Goal: Information Seeking & Learning: Learn about a topic

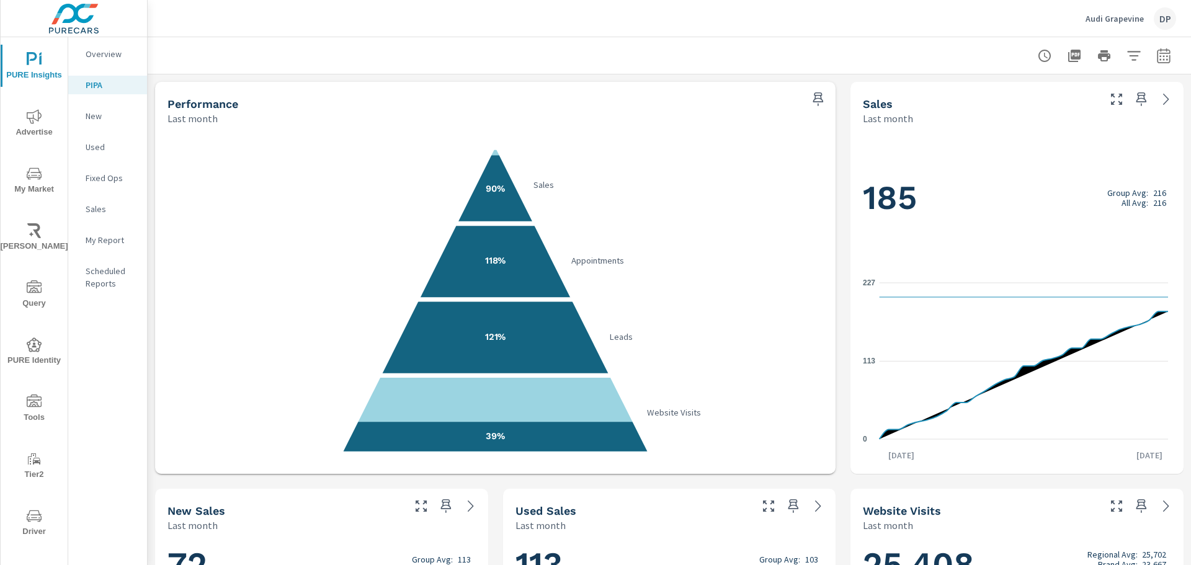
click at [96, 74] on nav "Overview PIPA New Used Fixed Ops Sales My Report Scheduled Reports" at bounding box center [107, 173] width 79 height 273
click at [92, 84] on p "PIPA" at bounding box center [111, 85] width 51 height 12
click at [1151, 65] on button "button" at bounding box center [1163, 55] width 25 height 25
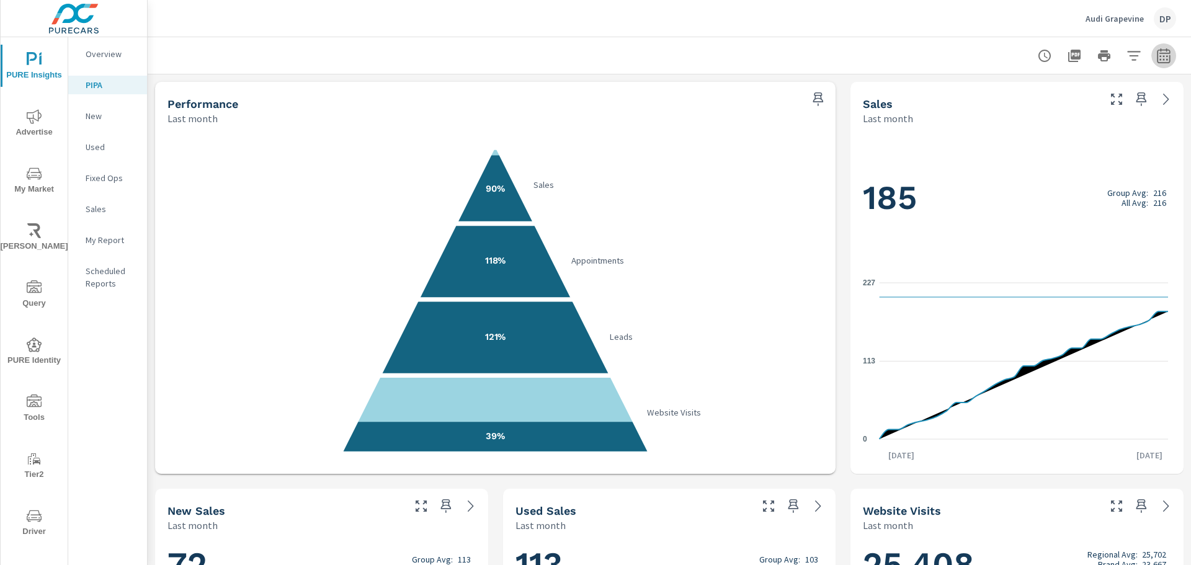
select select "Last month"
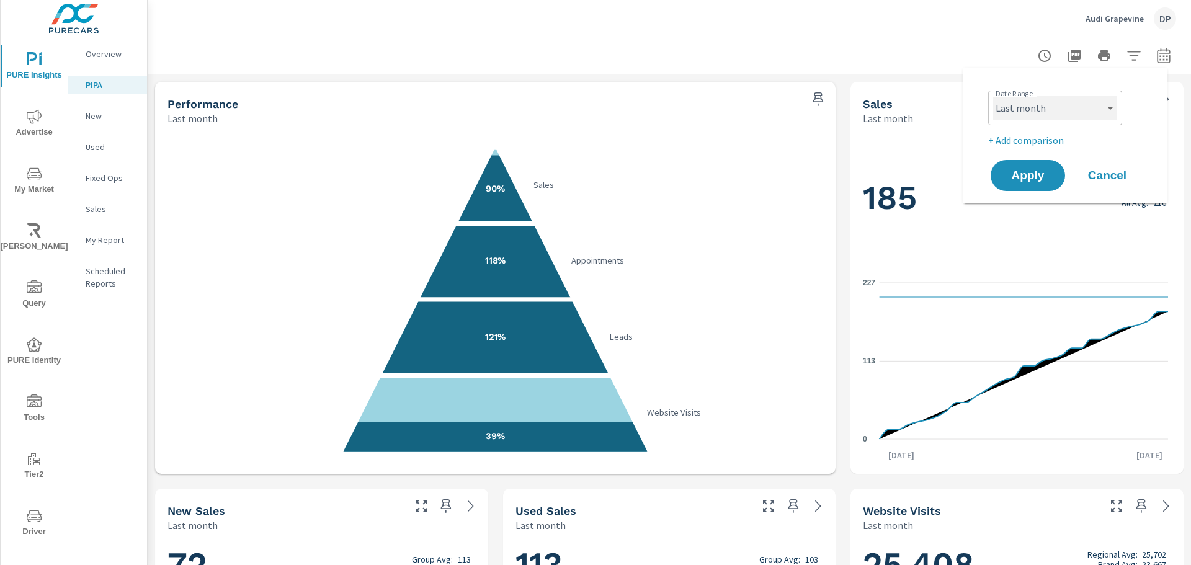
click at [1080, 114] on select "Custom Yesterday Last week Last 7 days Last 14 days Last 30 days Last 45 days L…" at bounding box center [1055, 108] width 124 height 25
click at [713, 56] on div at bounding box center [668, 55] width 1013 height 37
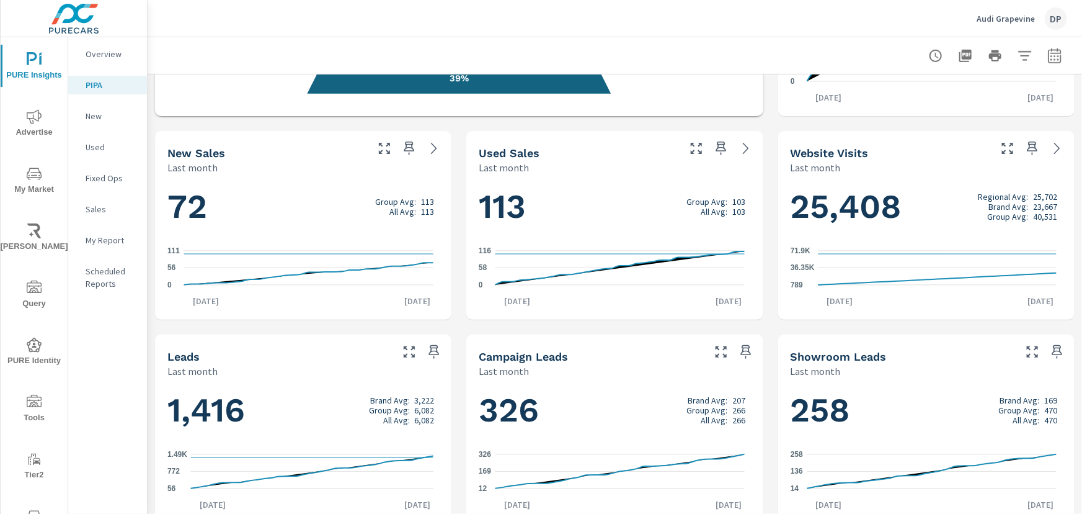
scroll to position [358, 0]
click at [292, 182] on div "72 Group Avg: 113 All Avg: 113 0 56 111 Aug 1st Aug 31st" at bounding box center [303, 246] width 287 height 135
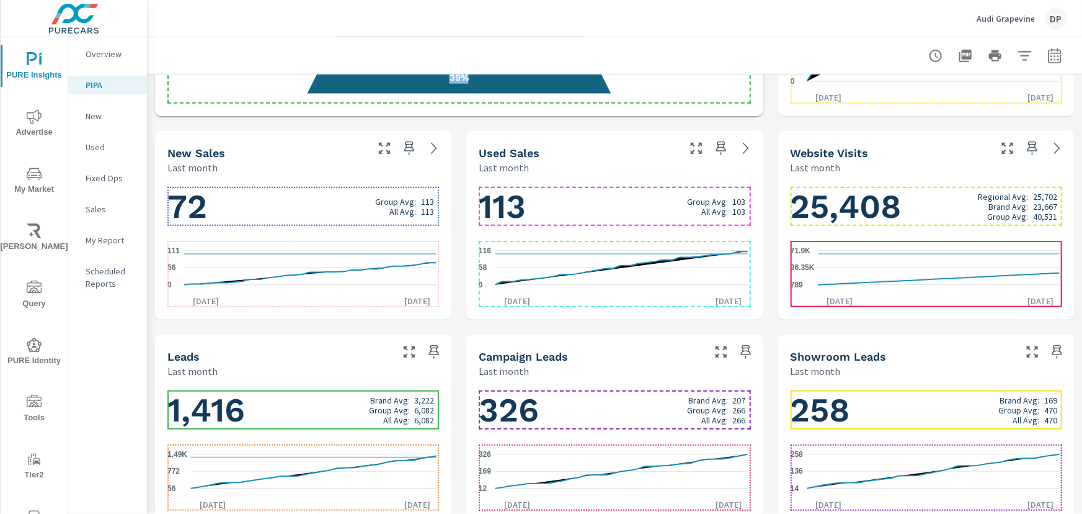
click at [285, 158] on div "New Sales" at bounding box center [265, 153] width 197 height 14
click at [271, 212] on h1 "72 Group Avg: 113 All Avg: 113" at bounding box center [303, 206] width 272 height 42
click at [272, 188] on h1 "72 Group Avg: 113 All Avg: 113" at bounding box center [303, 206] width 272 height 42
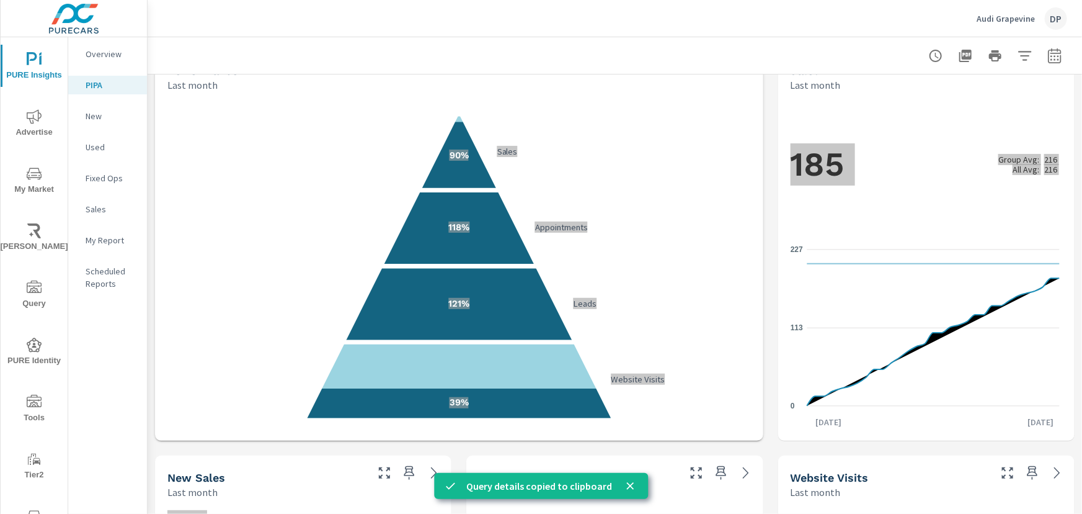
scroll to position [0, 0]
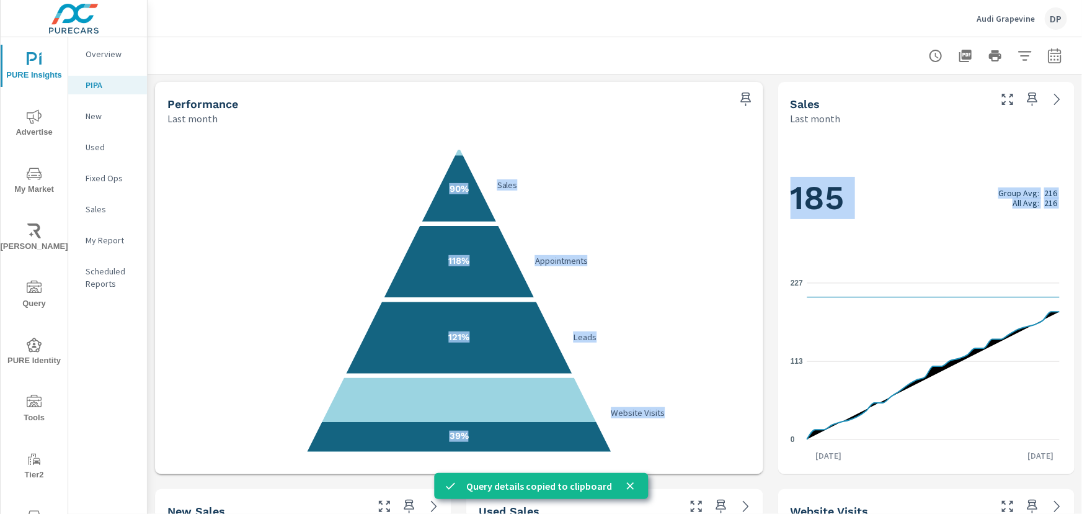
click at [783, 205] on div "185 Group Avg: 216 All Avg: 216 0 113 227 Aug 1st Aug 31st" at bounding box center [926, 299] width 287 height 339
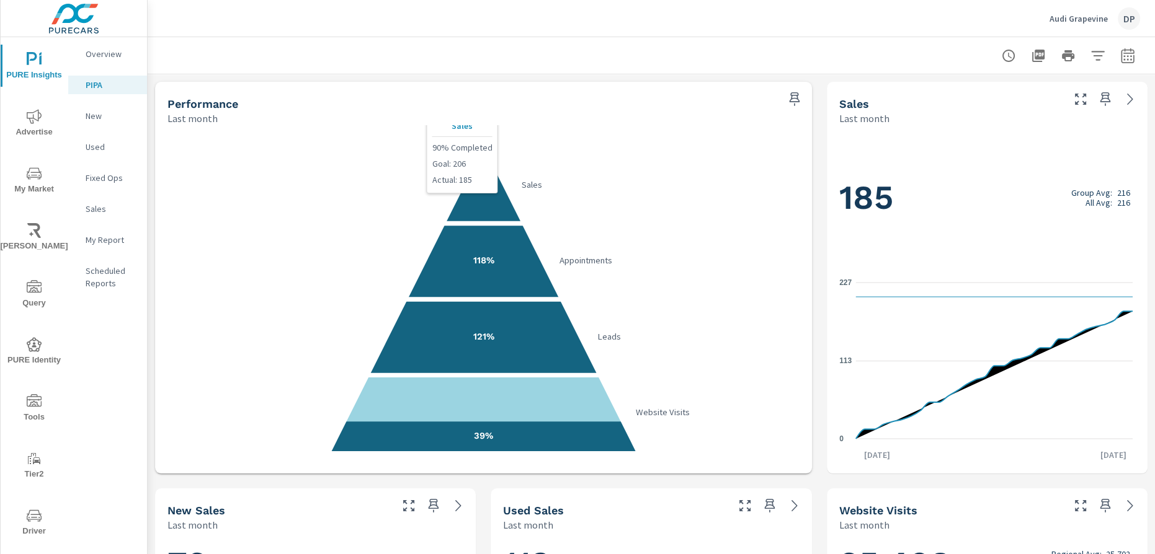
click at [798, 307] on icon "90% Sales 118% Appointments 121% Leads 39% Website Visits" at bounding box center [483, 300] width 649 height 304
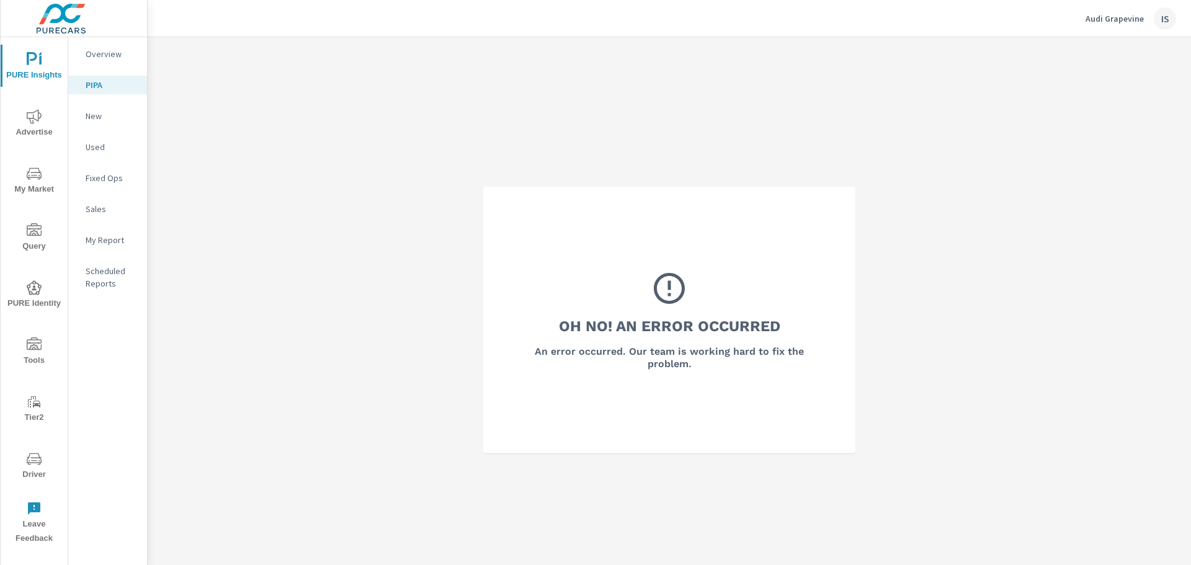
click at [103, 82] on p "PIPA" at bounding box center [111, 85] width 51 height 12
click at [105, 37] on nav "Overview PIPA New Used Fixed Ops Sales My Report Scheduled Reports" at bounding box center [107, 173] width 79 height 273
click at [97, 50] on p "Overview" at bounding box center [111, 54] width 51 height 12
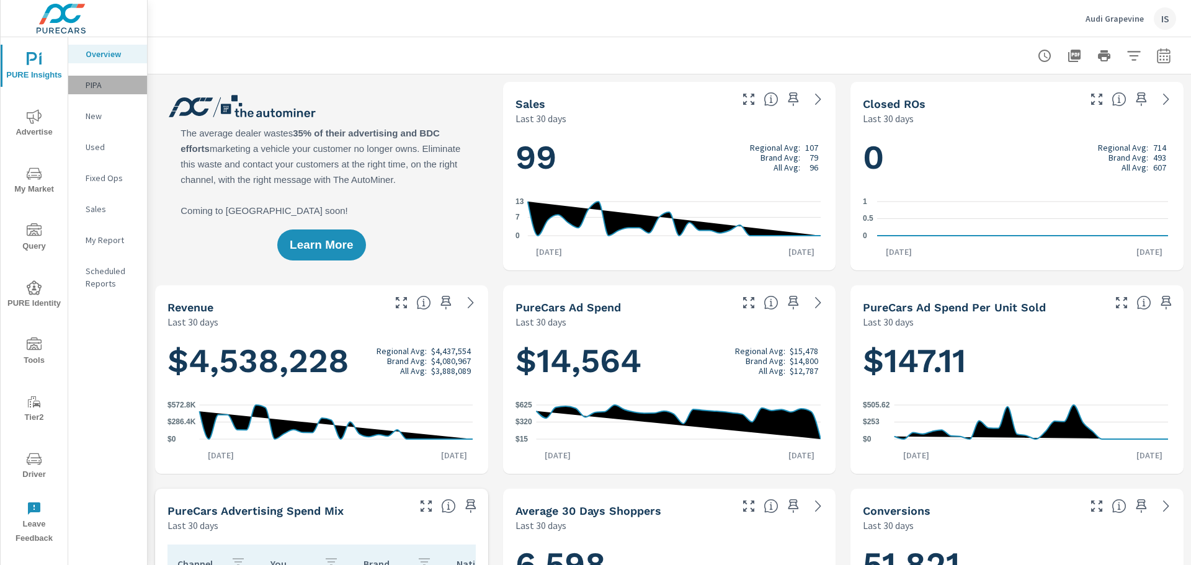
click at [96, 79] on p "PIPA" at bounding box center [111, 85] width 51 height 12
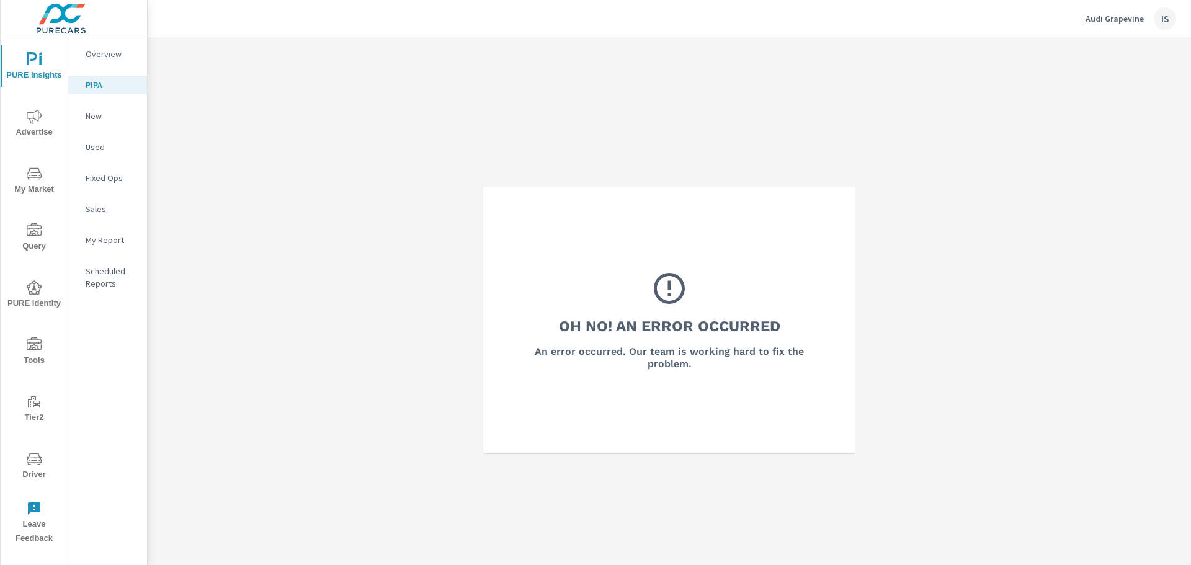
click at [96, 79] on p "PIPA" at bounding box center [111, 85] width 51 height 12
click at [105, 52] on p "Overview" at bounding box center [111, 54] width 51 height 12
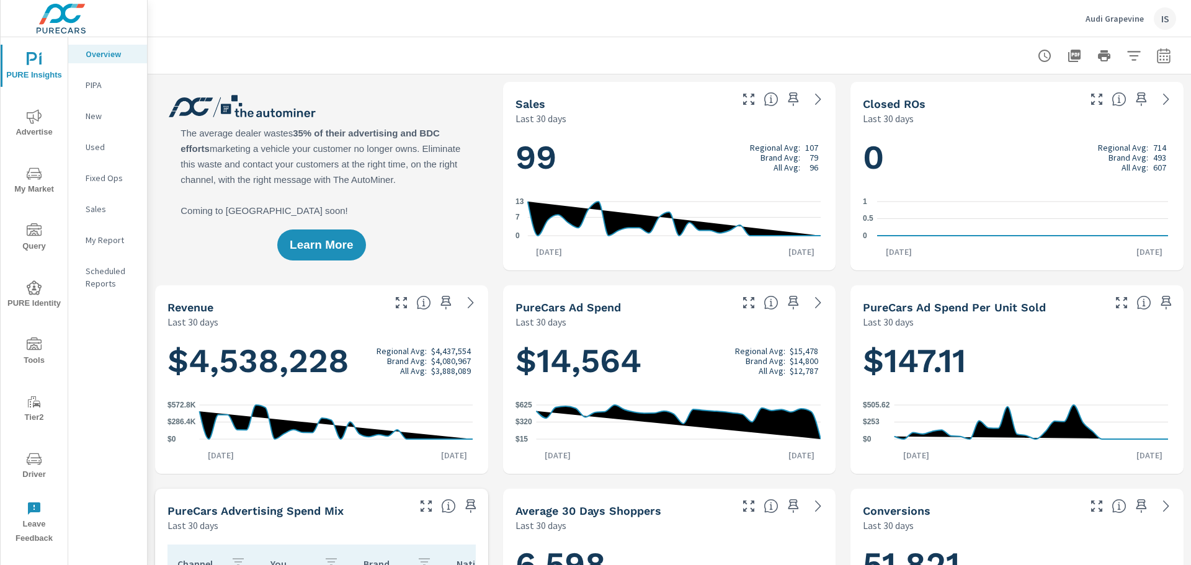
click at [97, 127] on nav "Overview PIPA New Used Fixed Ops Sales My Report Scheduled Reports" at bounding box center [107, 173] width 79 height 273
click at [97, 123] on div "New" at bounding box center [107, 116] width 79 height 19
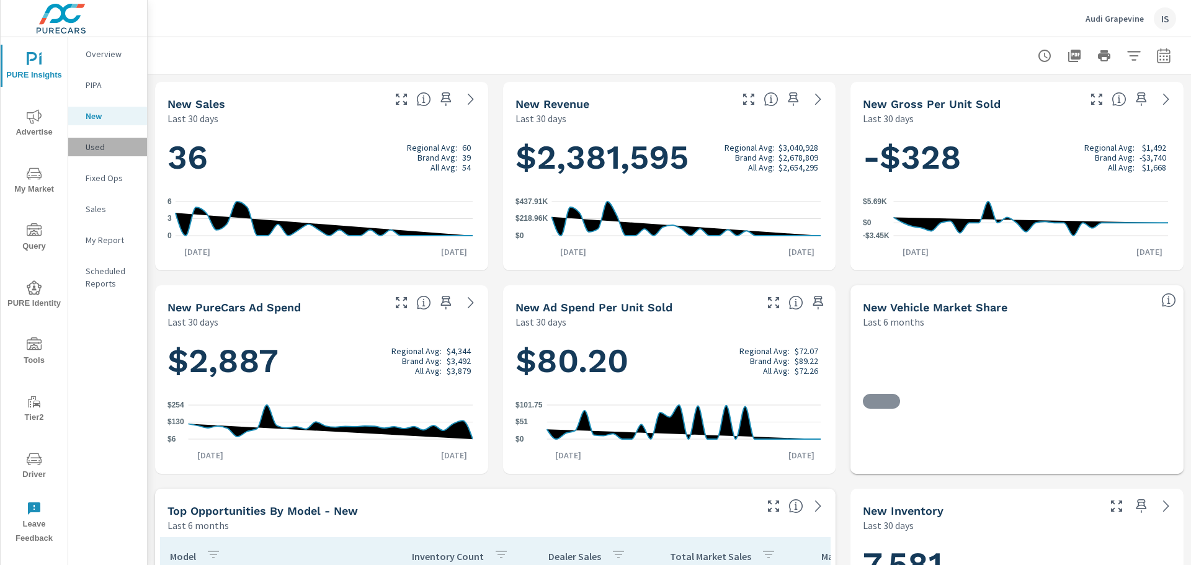
click at [95, 148] on p "Used" at bounding box center [111, 147] width 51 height 12
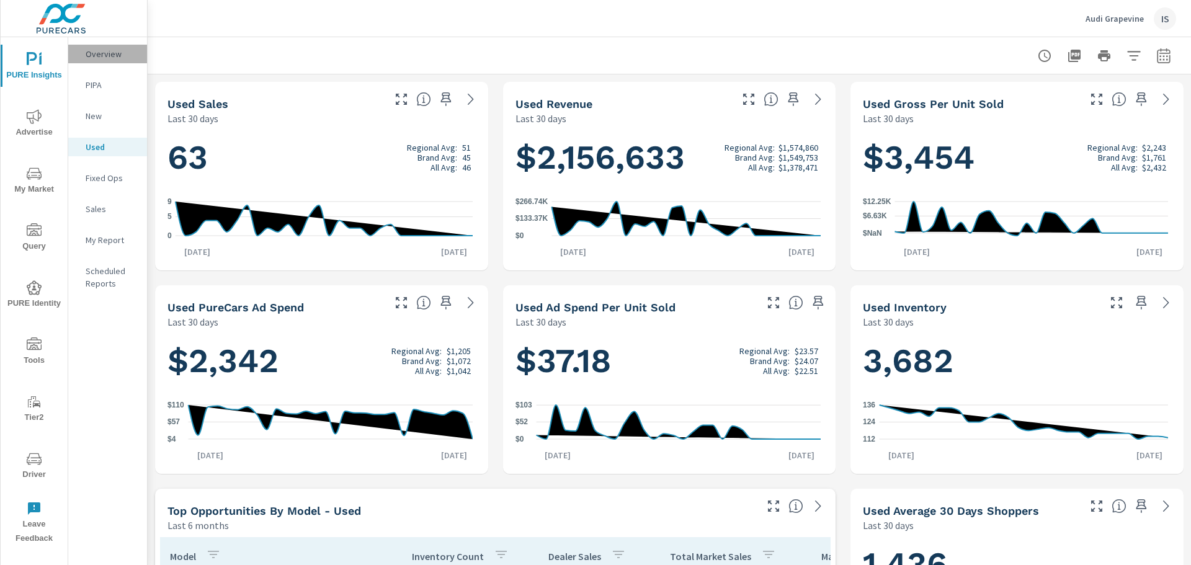
click at [117, 59] on p "Overview" at bounding box center [111, 54] width 51 height 12
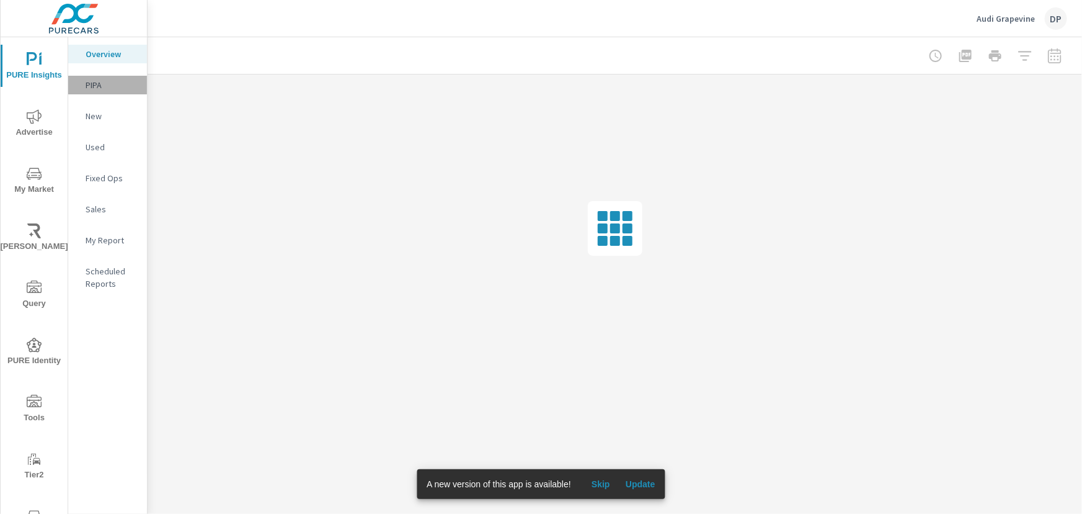
click at [102, 89] on p "PIPA" at bounding box center [111, 85] width 51 height 12
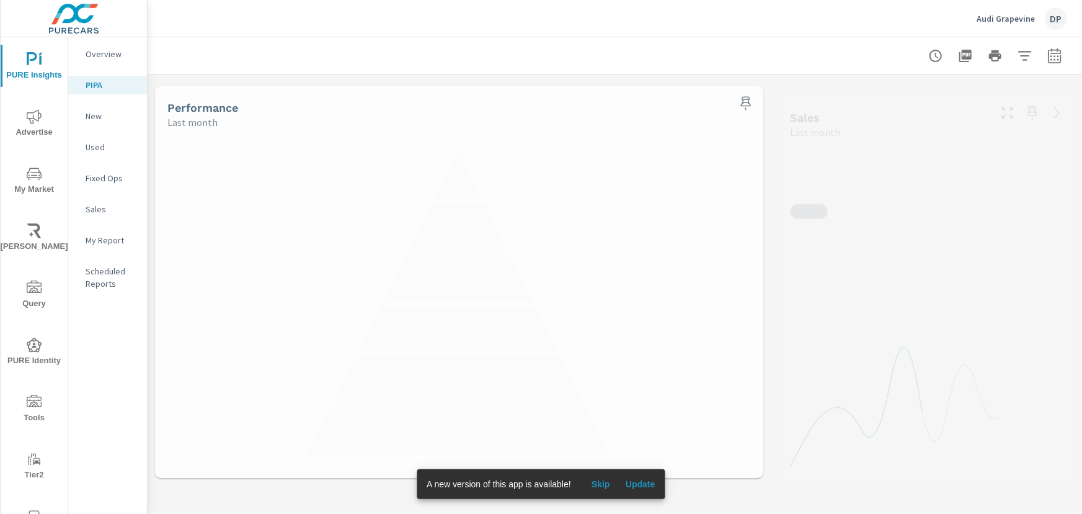
click at [651, 481] on span "Update" at bounding box center [641, 483] width 30 height 11
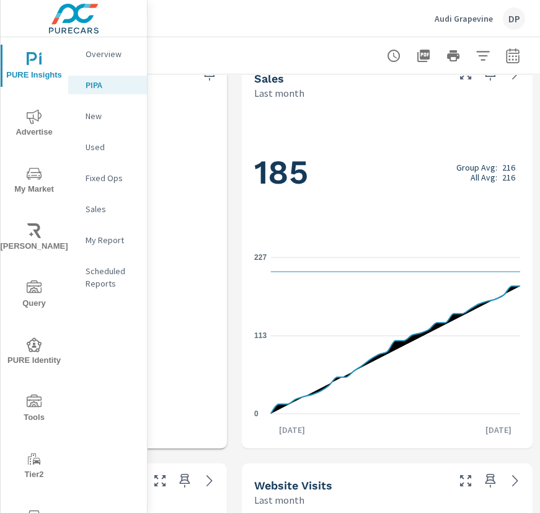
scroll to position [0, 533]
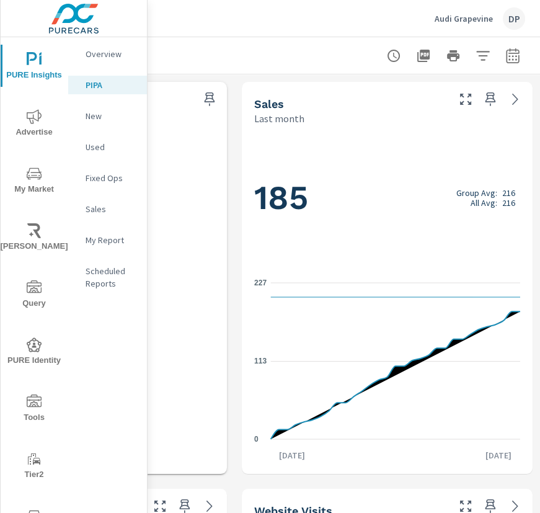
click at [366, 215] on h1 "185 Group Avg: 216 All Avg: 216" at bounding box center [387, 198] width 266 height 42
click at [404, 350] on icon "0 113 227" at bounding box center [387, 361] width 266 height 176
click at [468, 347] on icon "0 113 227" at bounding box center [387, 361] width 266 height 176
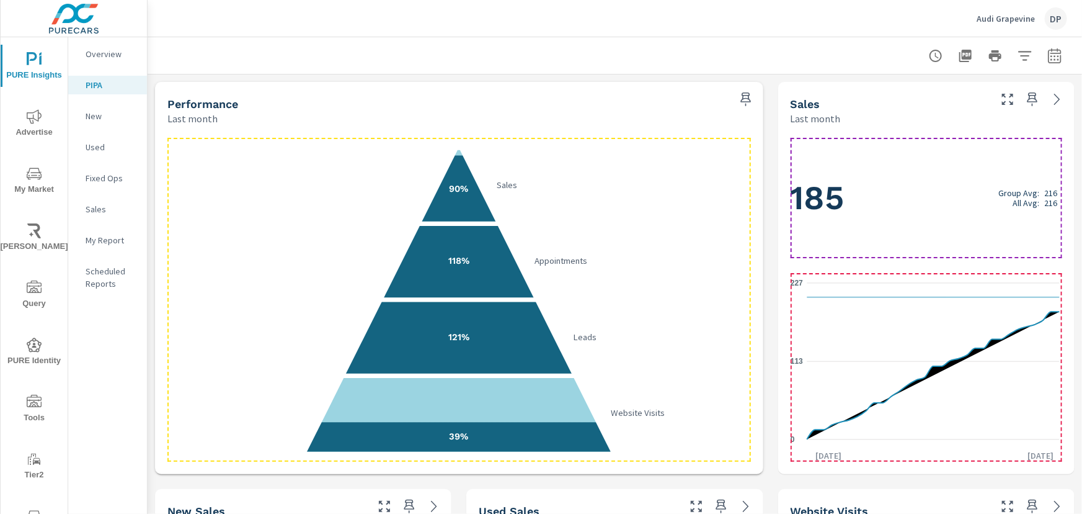
click at [828, 167] on div "185 Group Avg: 216 All Avg: 216" at bounding box center [927, 198] width 272 height 120
click at [930, 297] on icon at bounding box center [933, 297] width 252 height 0
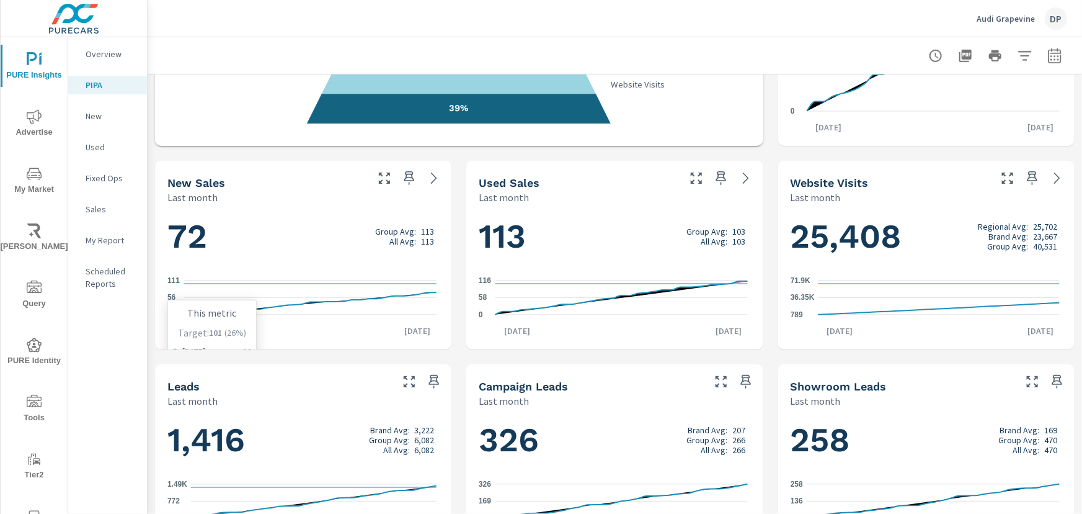
scroll to position [338, 0]
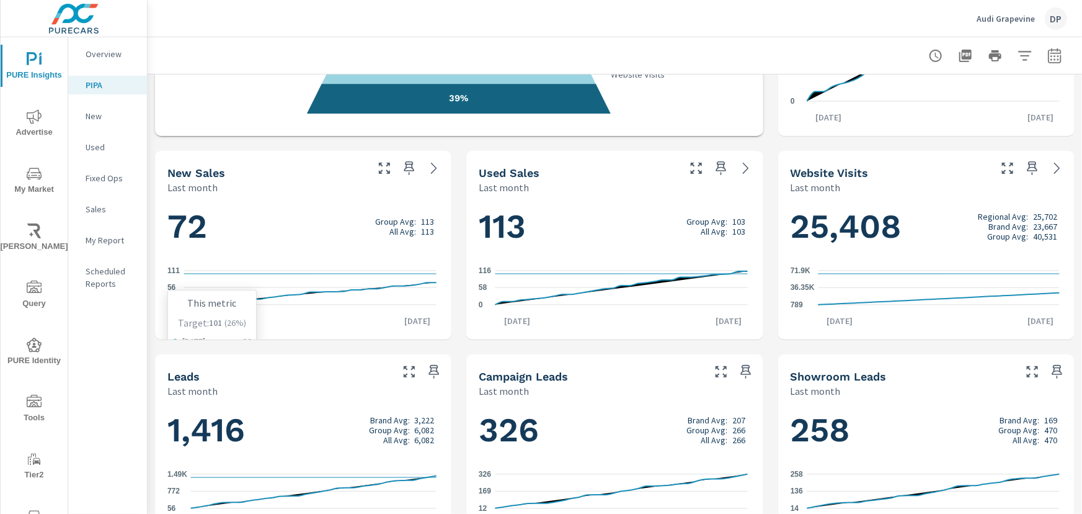
click at [450, 226] on div "Performance Last month 90% Sales 118% Appointments 121% Leads 39% Website Visit…" at bounding box center [615, 346] width 935 height 1221
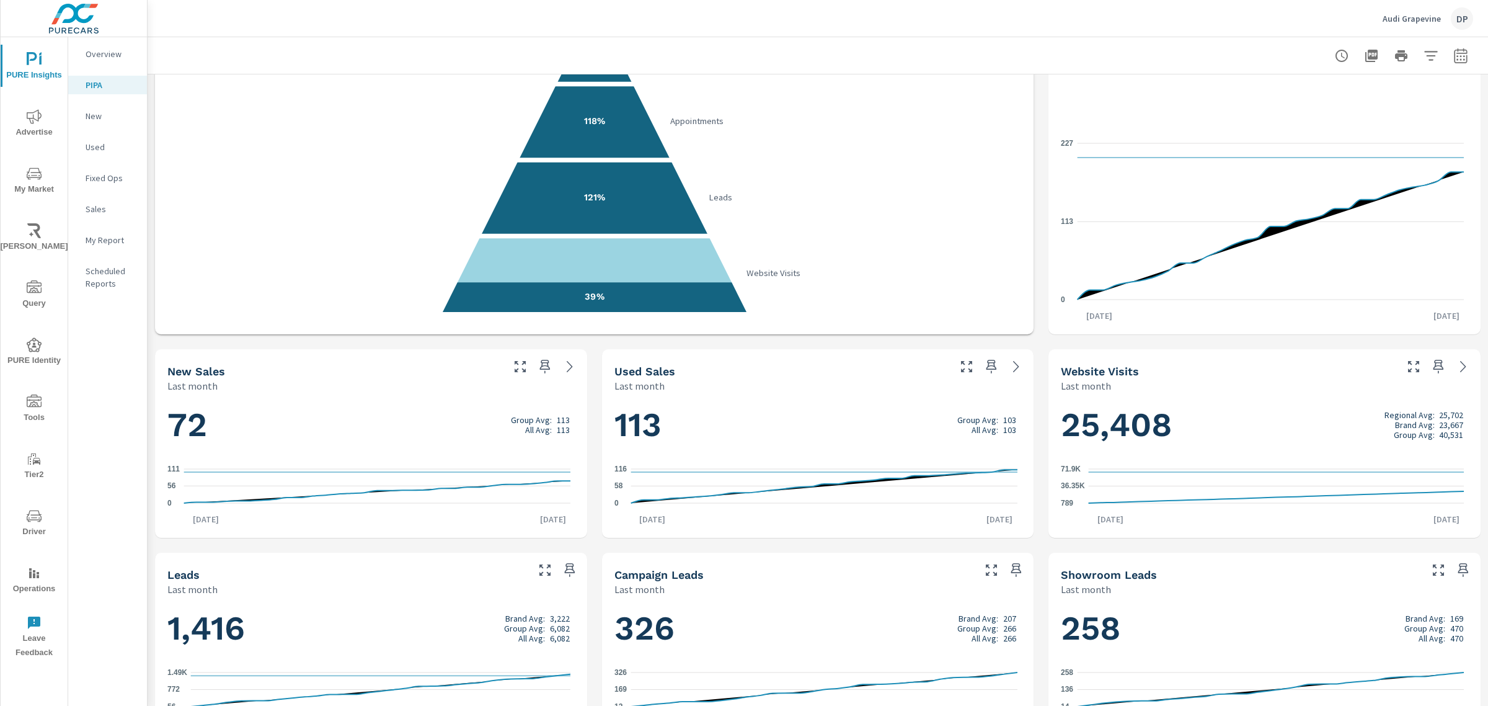
scroll to position [155, 0]
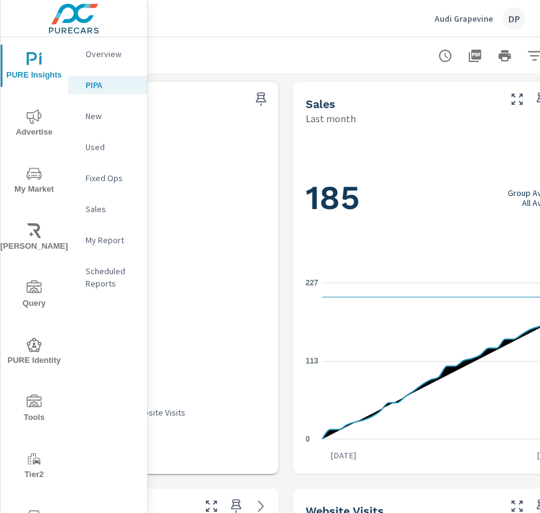
scroll to position [0, 533]
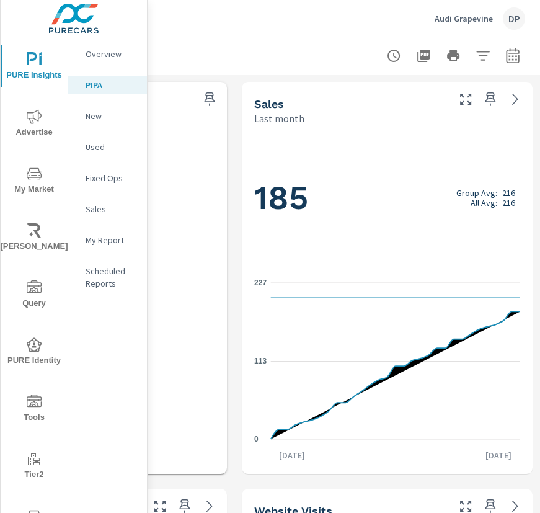
click at [370, 368] on icon "0 113 227" at bounding box center [387, 361] width 266 height 176
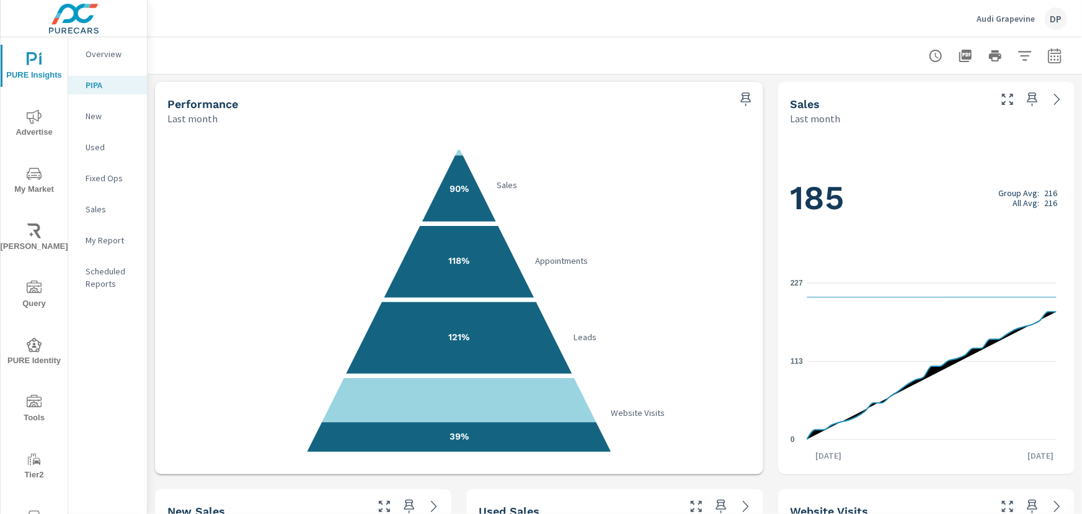
scroll to position [0, 0]
